Goal: Book appointment/travel/reservation

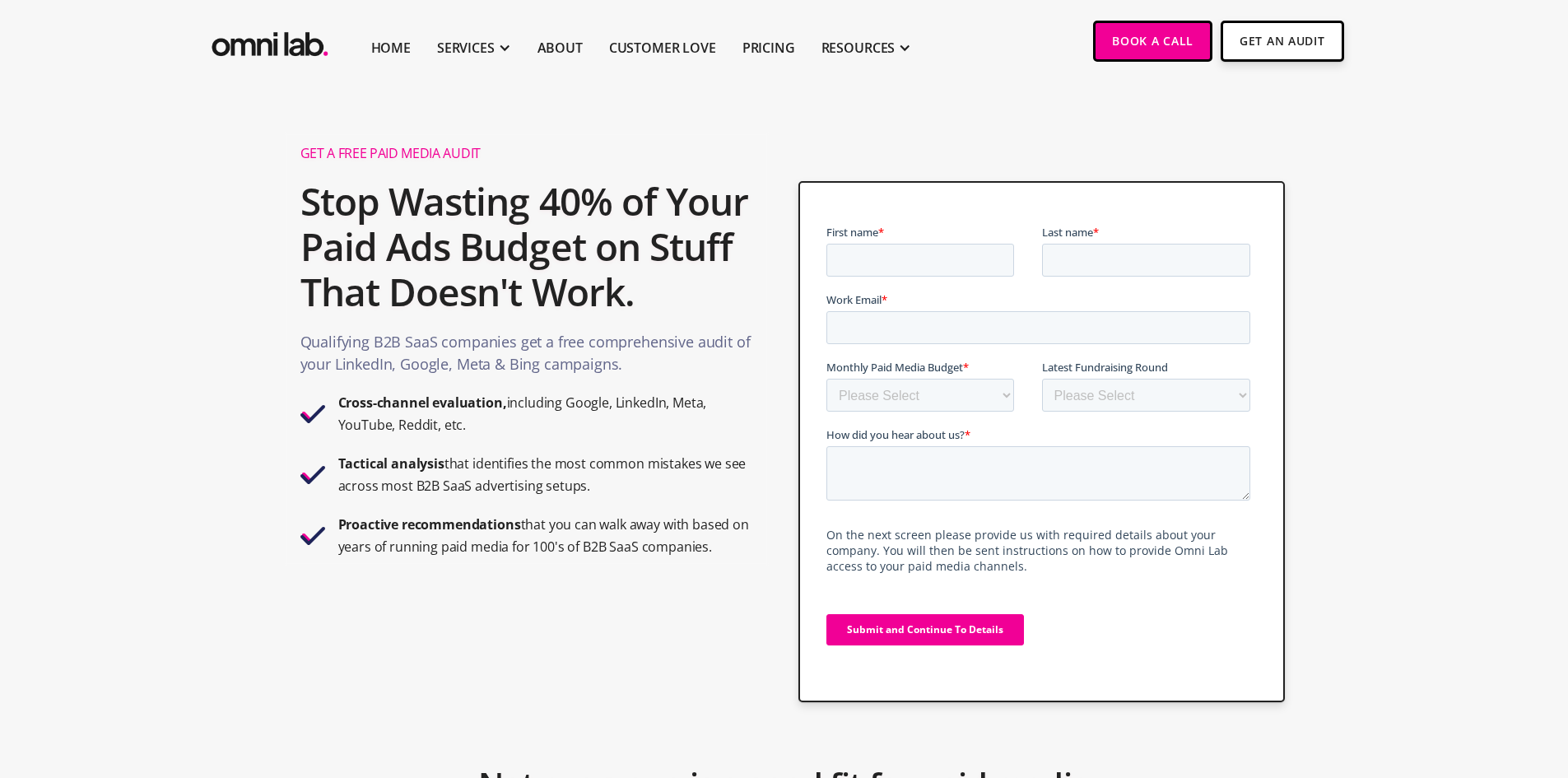
click at [954, 239] on label "First name *" at bounding box center [934, 231] width 216 height 17
click at [954, 244] on input "First name *" at bounding box center [920, 261] width 187 height 33
type input "Swathi Ruchira"
click at [1080, 257] on input "Last name *" at bounding box center [1146, 261] width 209 height 33
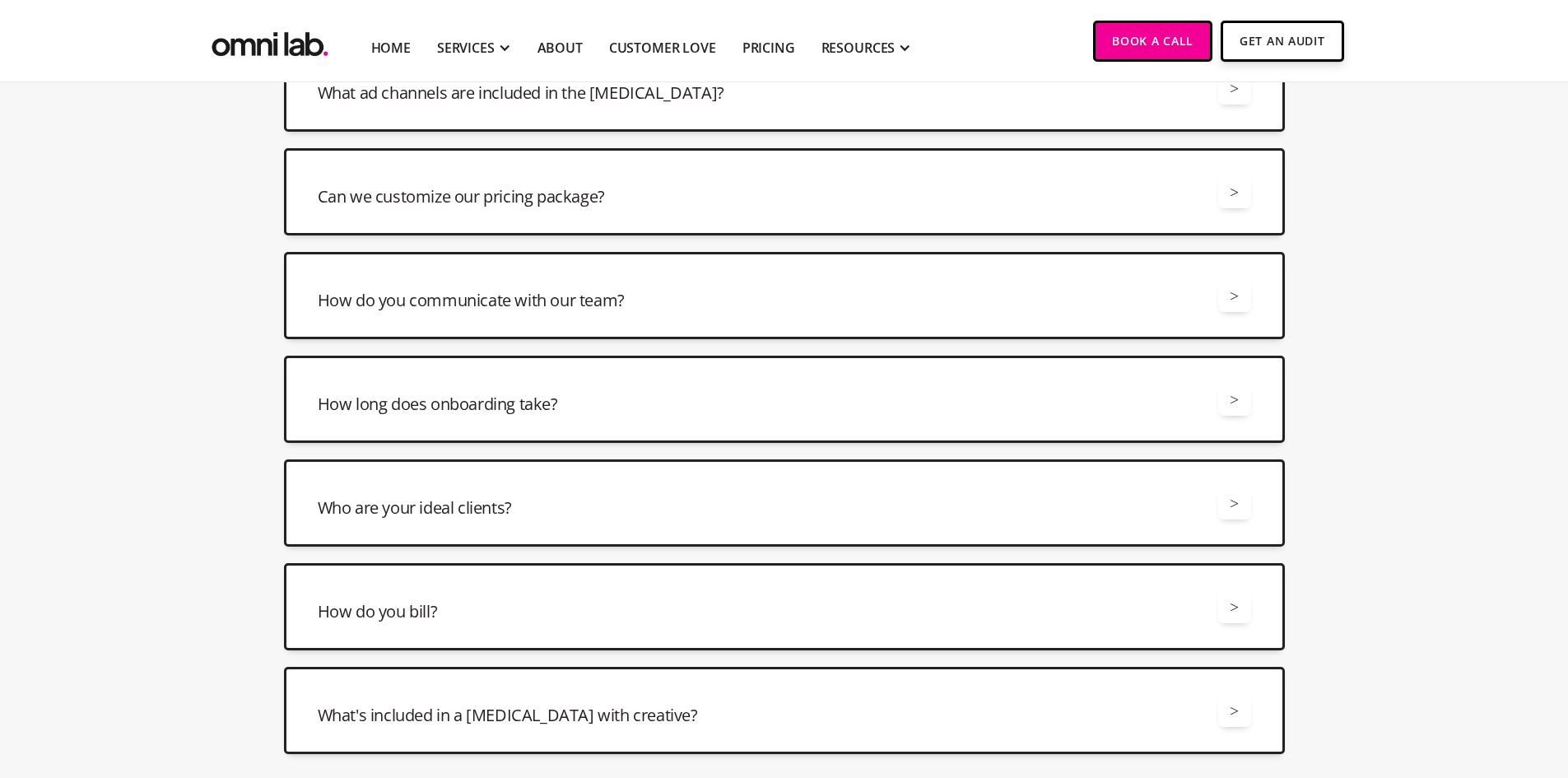
scroll to position [2553, 0]
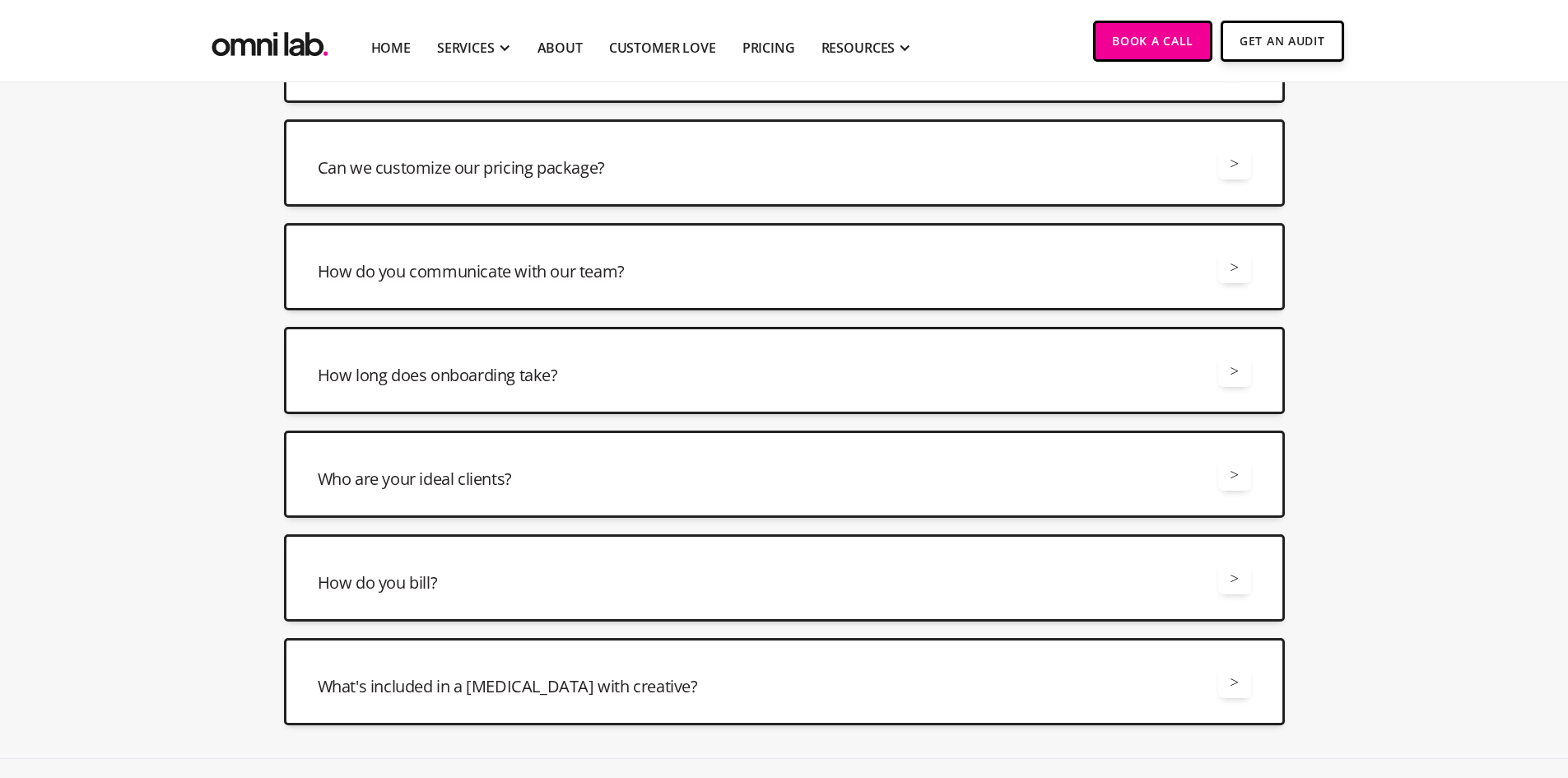
type input "Maakam"
click at [764, 273] on div "How do you communicate with our team? >" at bounding box center [784, 266] width 933 height 33
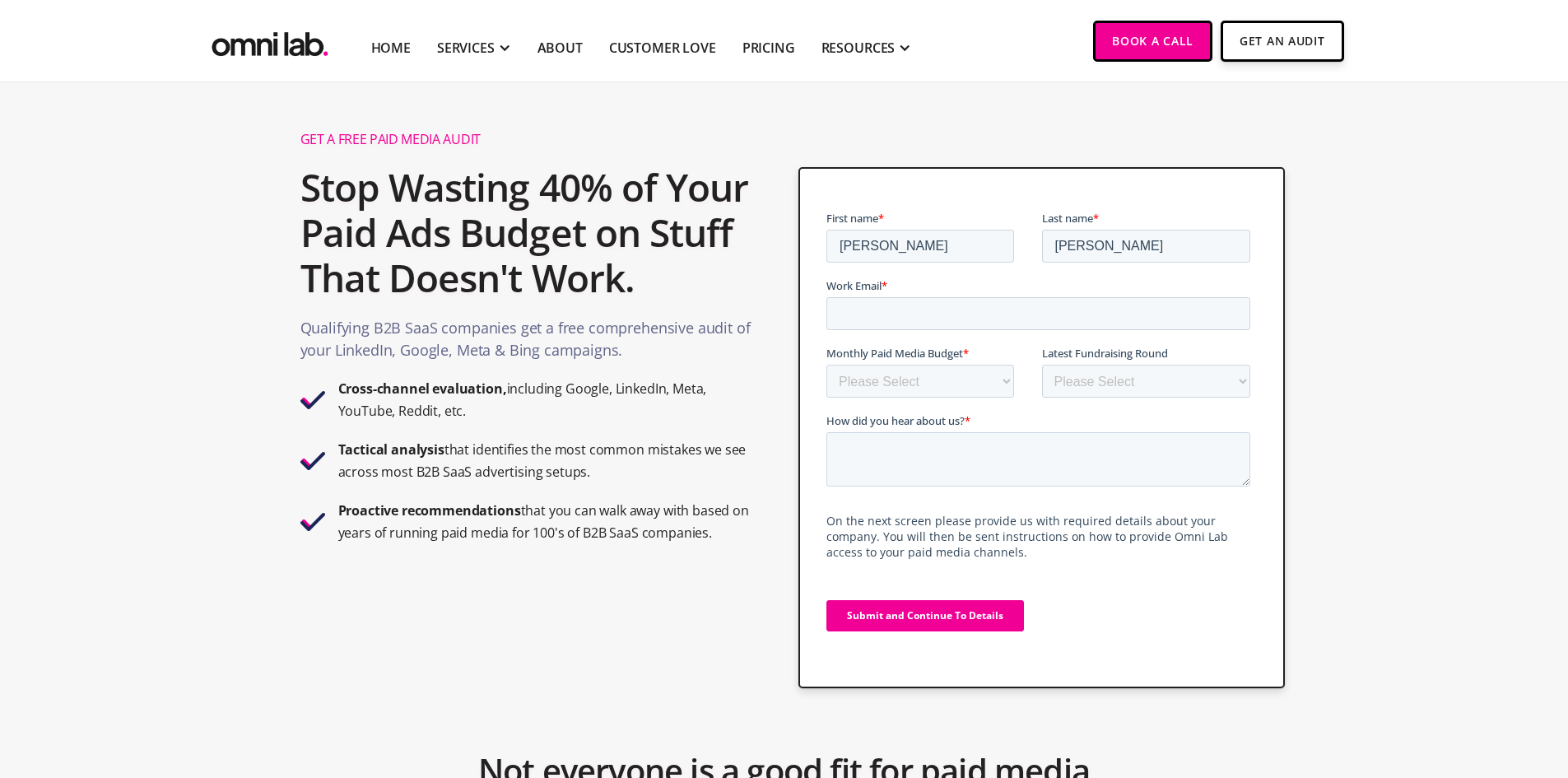
scroll to position [0, 0]
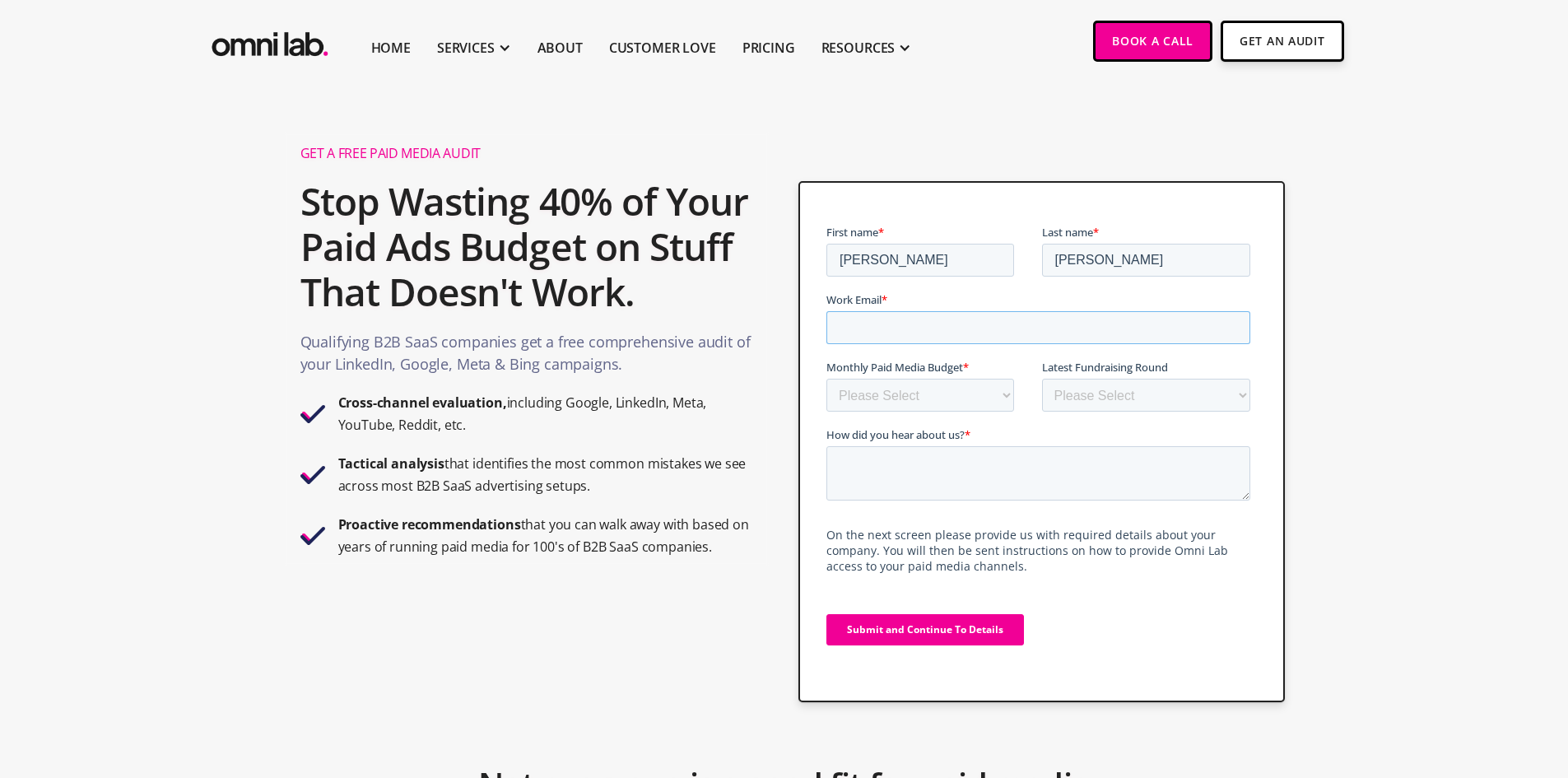
click at [1001, 330] on input "Work Email *" at bounding box center [1038, 328] width 423 height 33
type input "swathi.maakam@blancco.com"
click at [954, 388] on select "Please Select $0 - $5,0000 $5,000 - $10,000 $10,000 - $25,000 $25,000 - $50,000…" at bounding box center [920, 395] width 187 height 33
select select "10000-25000"
click at [826, 379] on select "Please Select $0 - $5,0000 $5,000 - $10,000 $10,000 - $25,000 $25,000 - $50,000…" at bounding box center [920, 395] width 187 height 33
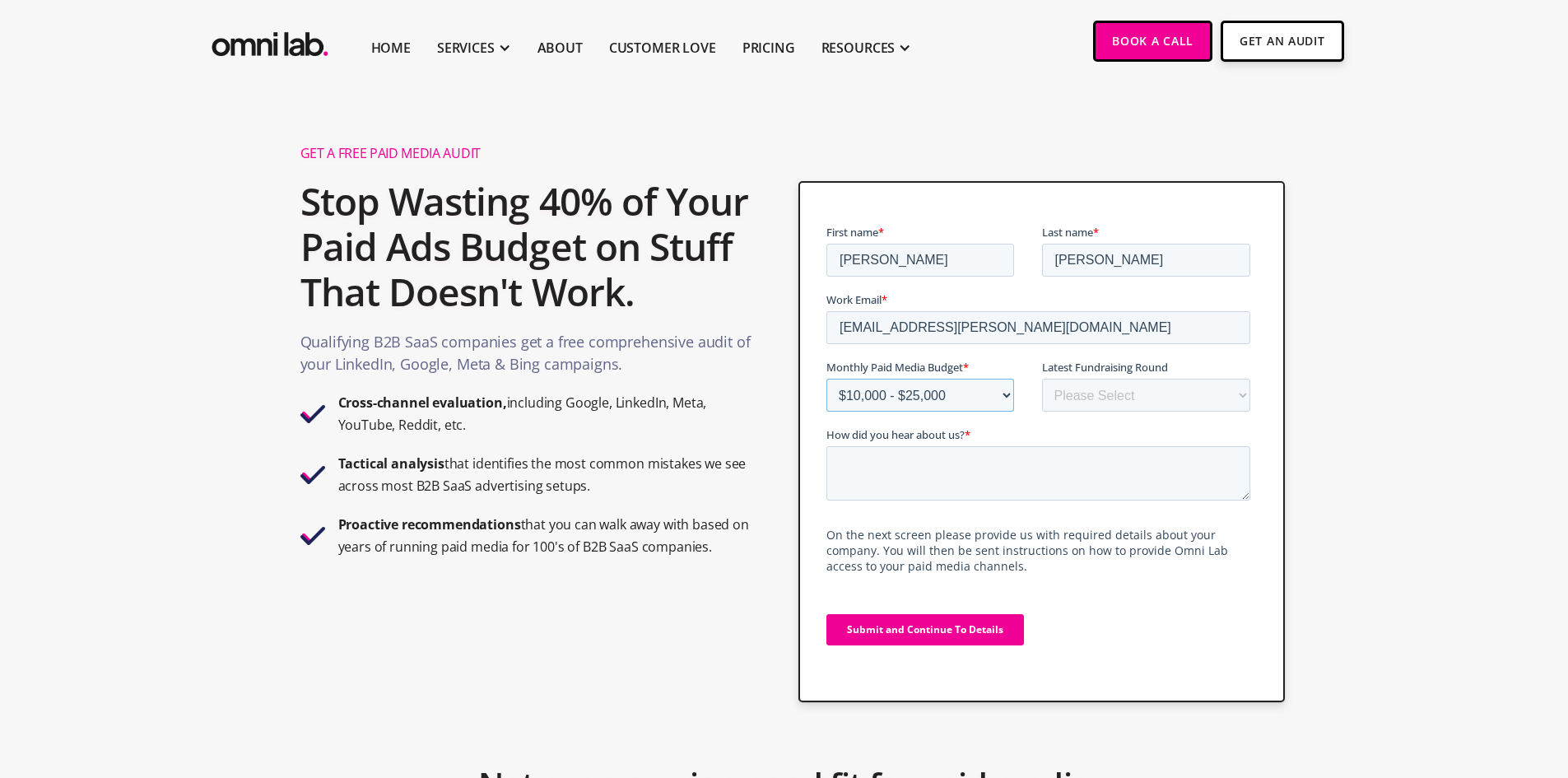
click at [949, 400] on select "Please Select $0 - $5,0000 $5,000 - $10,000 $10,000 - $25,000 $25,000 - $50,000…" at bounding box center [920, 395] width 187 height 33
click at [1142, 403] on select "Please Select Bootstrapped Seed Series A Series B Series C Series D +" at bounding box center [1146, 395] width 209 height 33
click at [1042, 379] on select "Please Select Bootstrapped Seed Series A Series B Series C Series D +" at bounding box center [1146, 395] width 209 height 33
click at [1121, 374] on span "Latest Fundraising Round" at bounding box center [1105, 367] width 126 height 15
click at [1121, 379] on select "Please Select Bootstrapped Seed Series A Series B Series C Series D +" at bounding box center [1146, 395] width 209 height 33
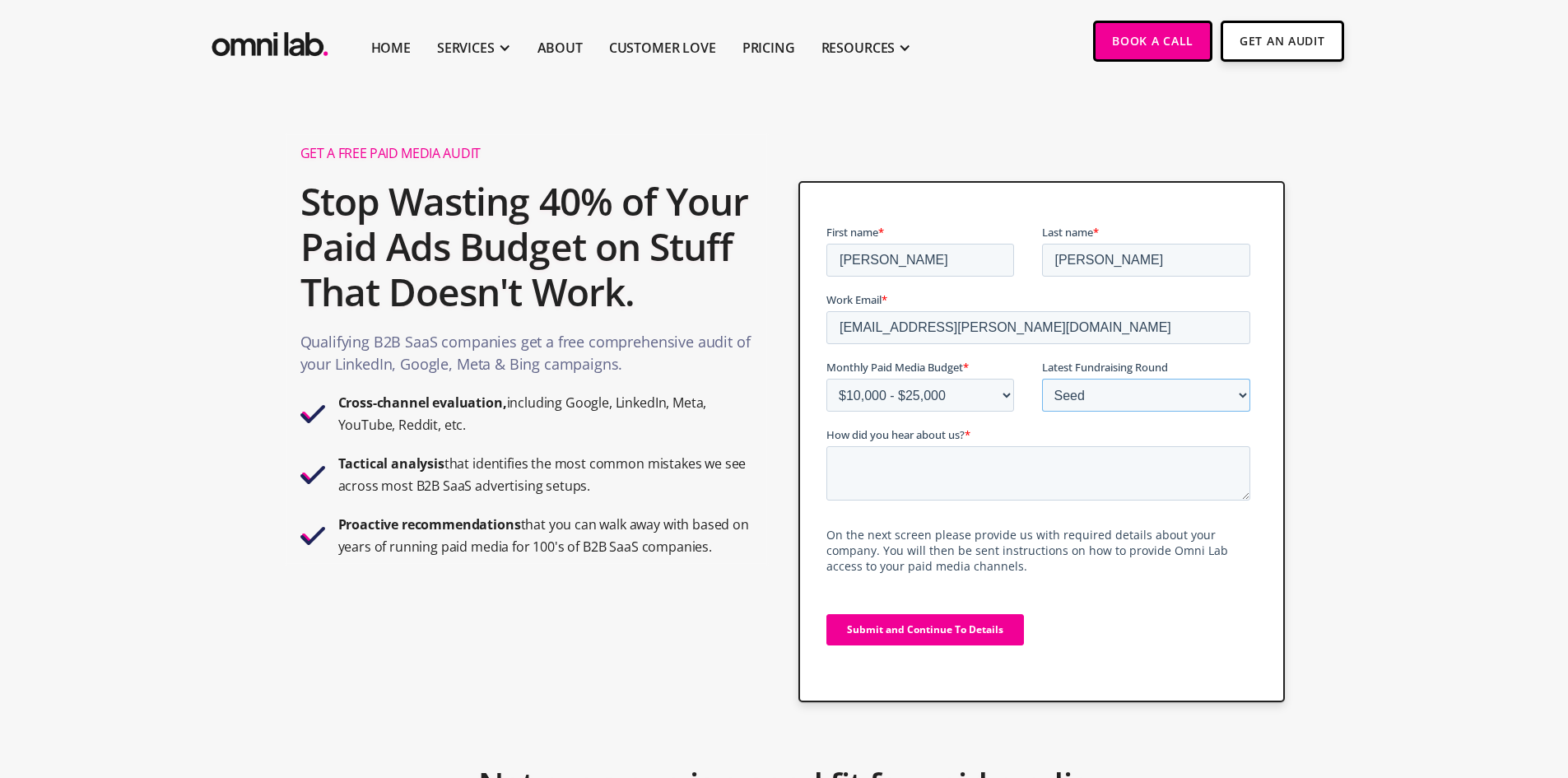
click at [1126, 391] on select "Please Select Bootstrapped Seed Series A Series B Series C Series D +" at bounding box center [1146, 395] width 209 height 33
click at [1042, 379] on select "Please Select Bootstrapped Seed Series A Series B Series C Series D +" at bounding box center [1146, 395] width 209 height 33
drag, startPoint x: 1094, startPoint y: 398, endPoint x: 1094, endPoint y: 411, distance: 13.0
click at [1094, 398] on select "Please Select Bootstrapped Seed Series A Series B Series C Series D +" at bounding box center [1146, 395] width 209 height 33
select select "series_d_+"
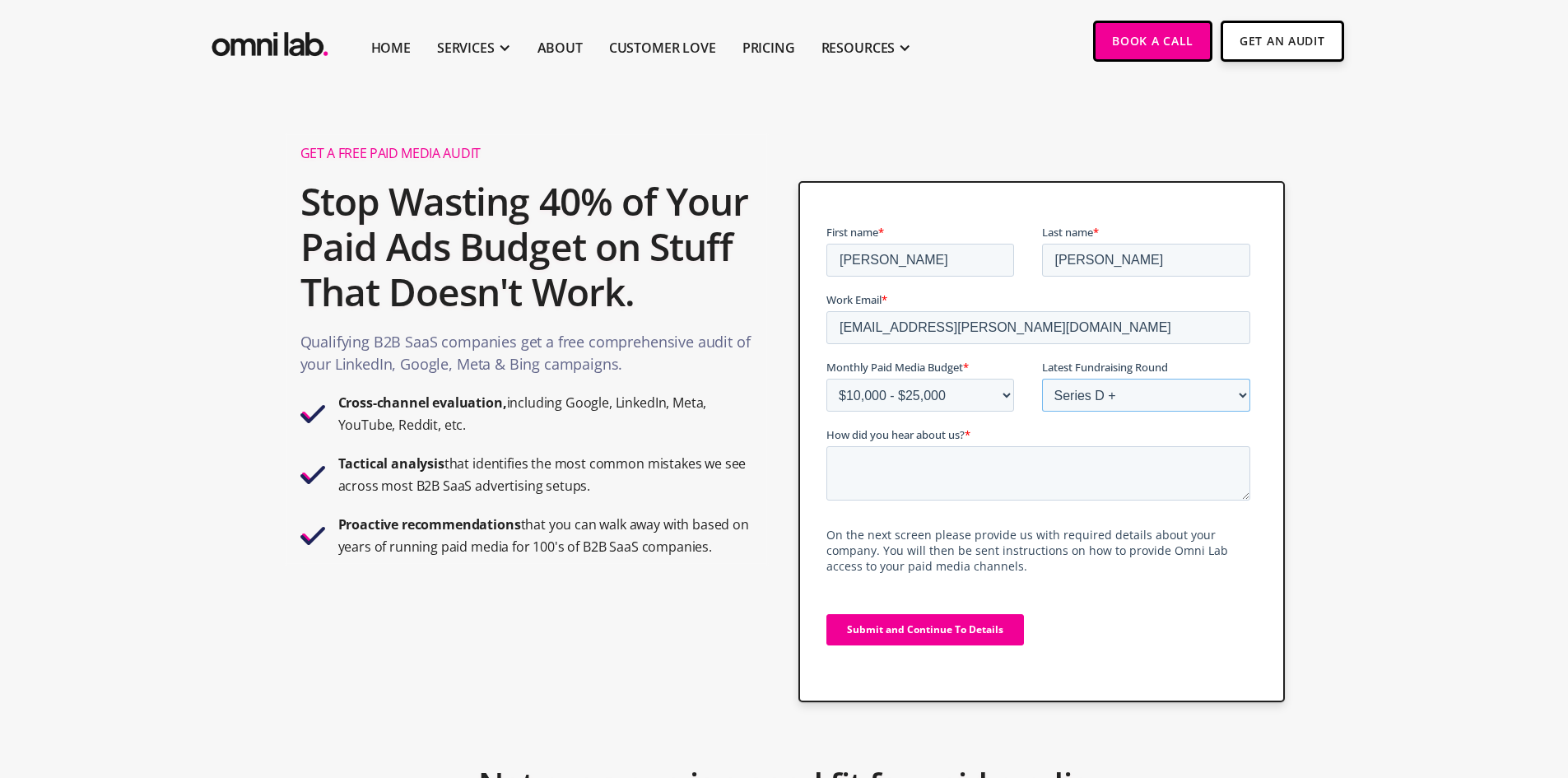
click at [1042, 379] on select "Please Select Bootstrapped Seed Series A Series B Series C Series D +" at bounding box center [1146, 395] width 209 height 33
click at [1201, 396] on select "Please Select Bootstrapped Seed Series A Series B Series C Series D +" at bounding box center [1146, 395] width 209 height 33
click at [1125, 396] on select "Please Select Bootstrapped Seed Series A Series B Series C Series D +" at bounding box center [1146, 395] width 209 height 33
type input "Swathi Ruchira"
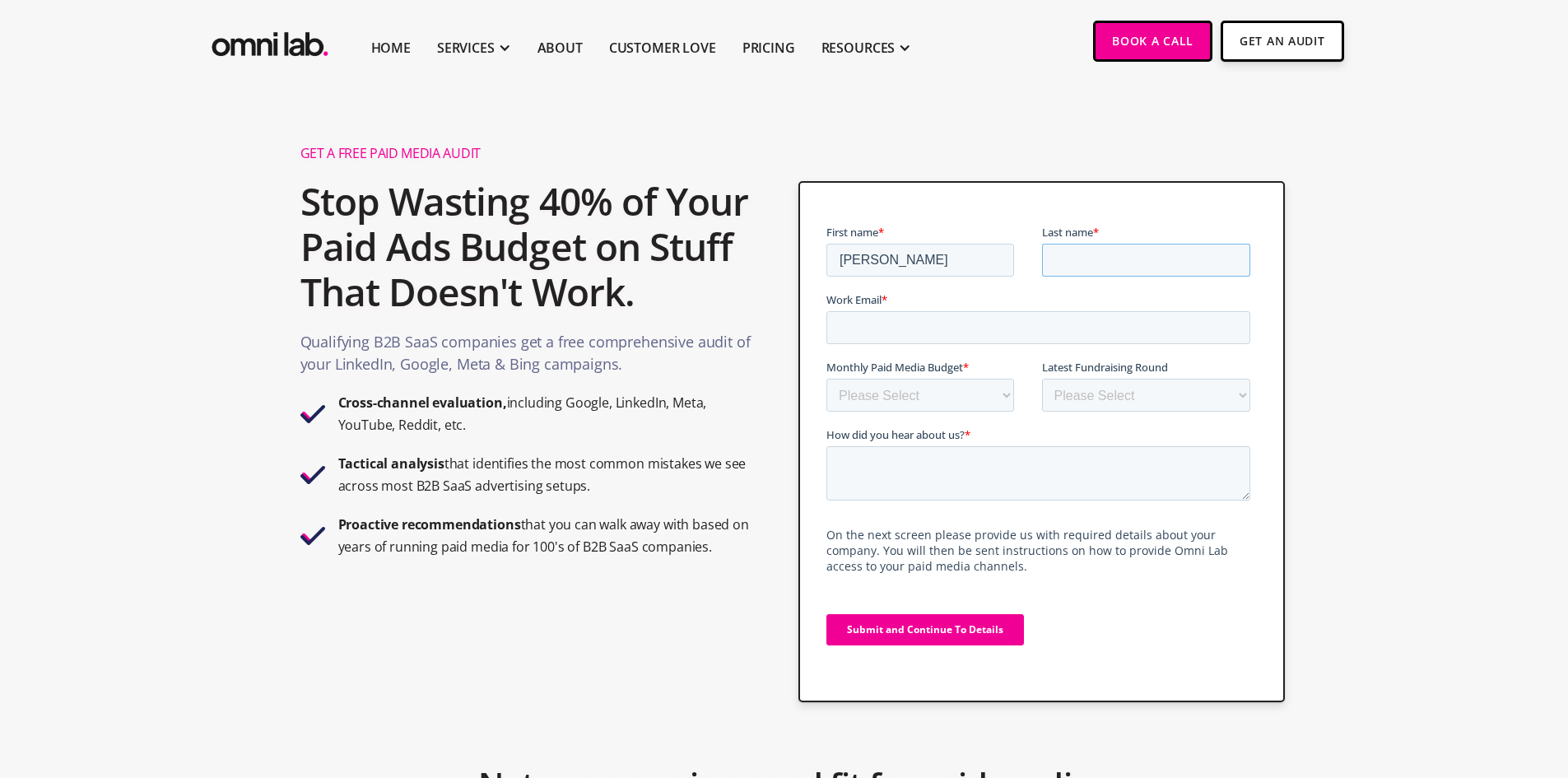
click at [1233, 266] on input "Last name *" at bounding box center [1146, 261] width 209 height 33
type input "Maakam"
click at [1210, 312] on input "Work Email *" at bounding box center [1038, 328] width 423 height 33
type input "swathi.maakam@blancco.com"
click at [940, 392] on select "Please Select $0 - $5,0000 $5,000 - $10,000 $10,000 - $25,000 $25,000 - $50,000…" at bounding box center [920, 395] width 187 height 33
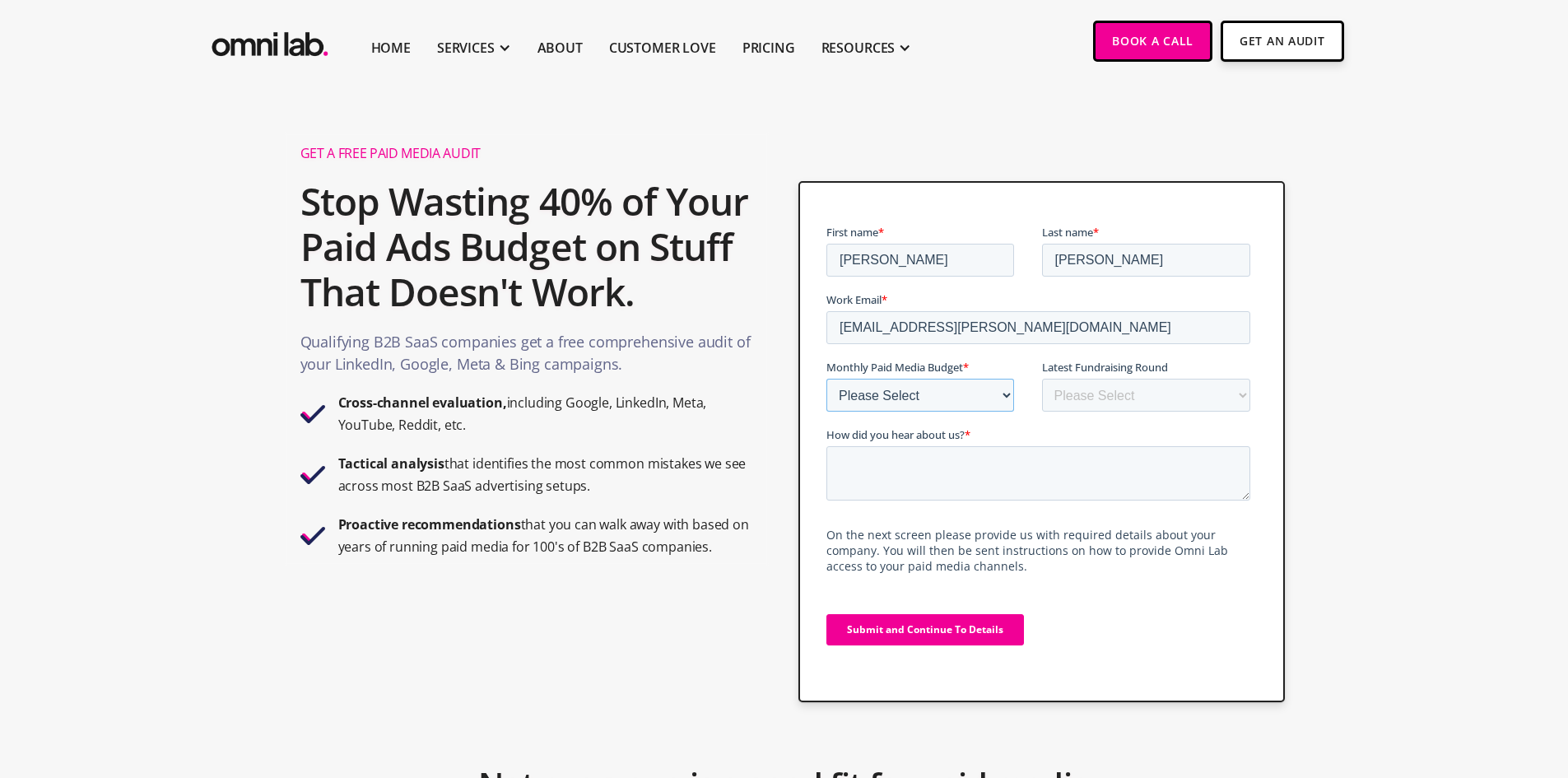
select select "10000-25000"
click at [826, 379] on select "Please Select $0 - $5,0000 $5,000 - $10,000 $10,000 - $25,000 $25,000 - $50,000…" at bounding box center [920, 395] width 187 height 33
click at [1017, 475] on textarea "How did you hear about us? *" at bounding box center [1038, 473] width 423 height 55
type textarea "Youtube"
click at [1001, 631] on input "Submit and Continue To Details" at bounding box center [925, 630] width 197 height 31
